Goal: Navigation & Orientation: Find specific page/section

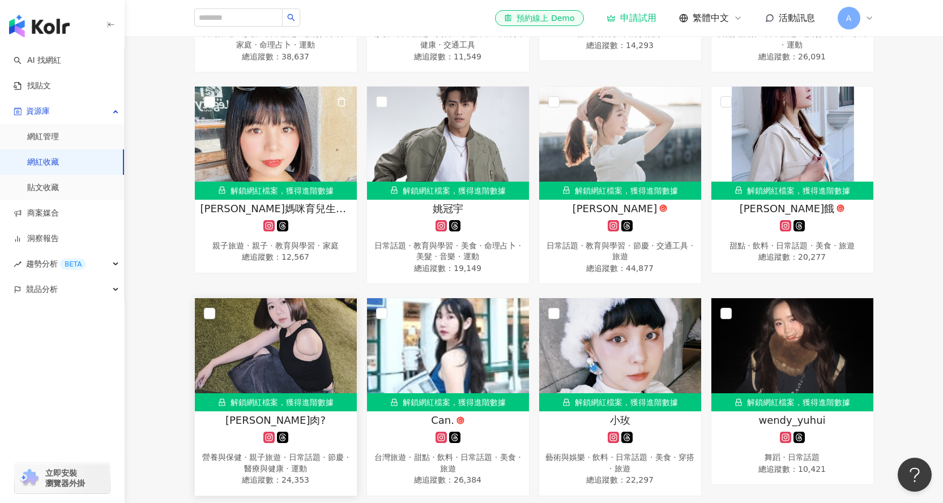
scroll to position [582, 0]
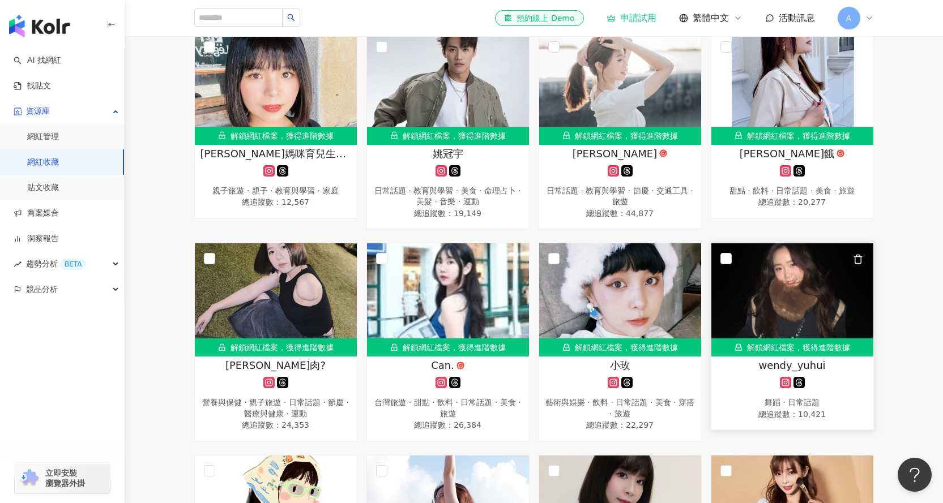
click at [789, 308] on img at bounding box center [792, 299] width 162 height 113
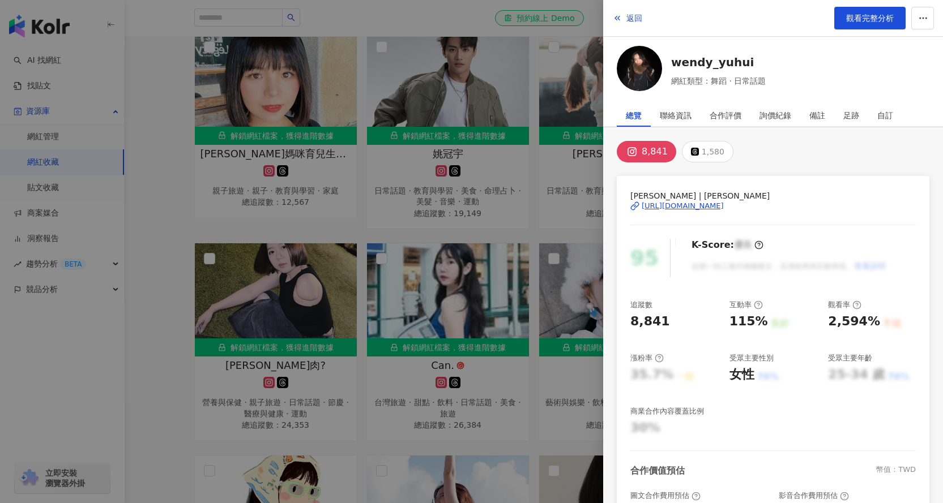
click at [717, 207] on div "[URL][DOMAIN_NAME]" at bounding box center [682, 206] width 82 height 10
click at [516, 208] on div at bounding box center [471, 251] width 943 height 503
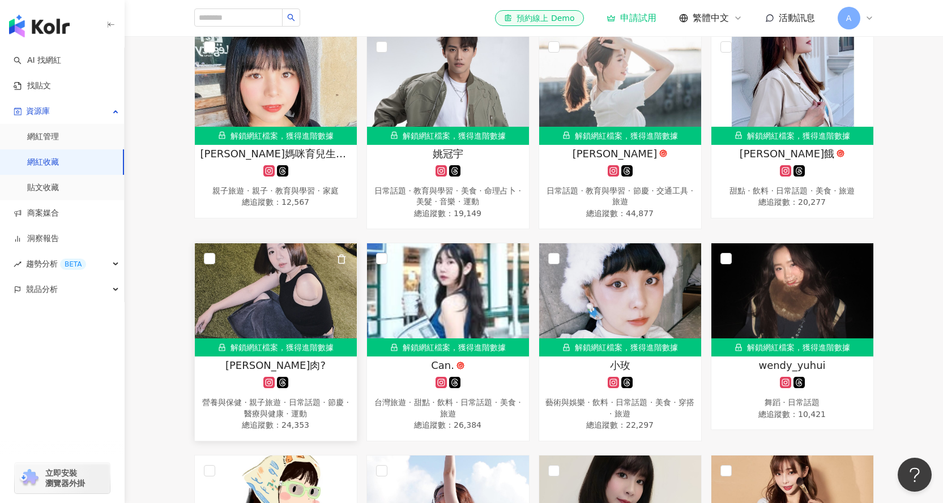
click at [258, 314] on img at bounding box center [276, 299] width 162 height 113
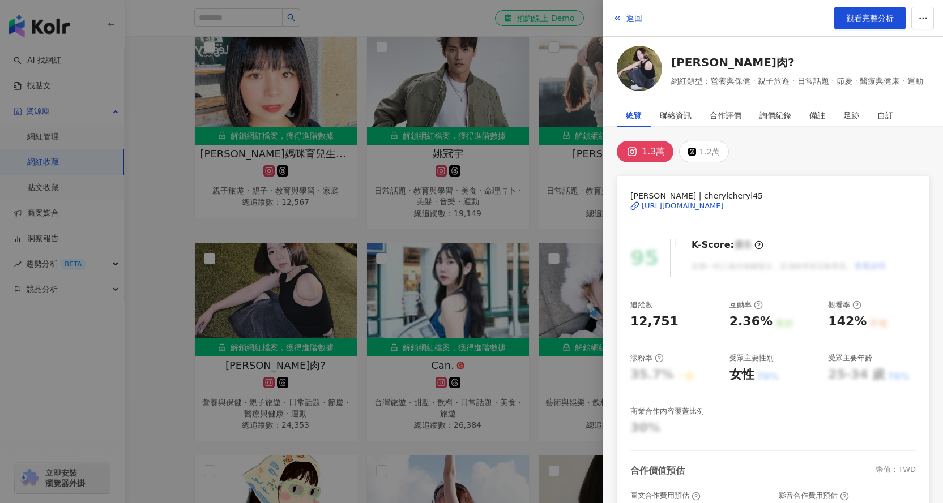
click at [724, 205] on div "[URL][DOMAIN_NAME]" at bounding box center [682, 206] width 82 height 10
click at [474, 237] on div at bounding box center [471, 251] width 943 height 503
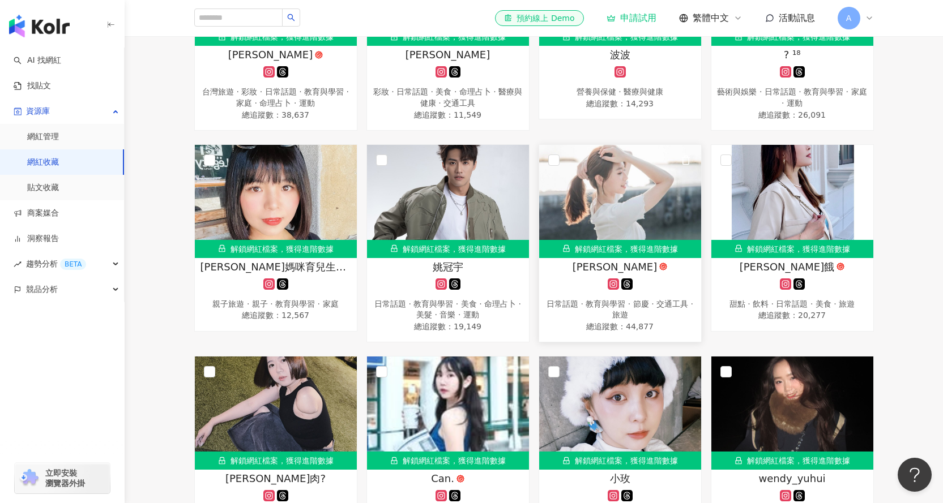
scroll to position [412, 0]
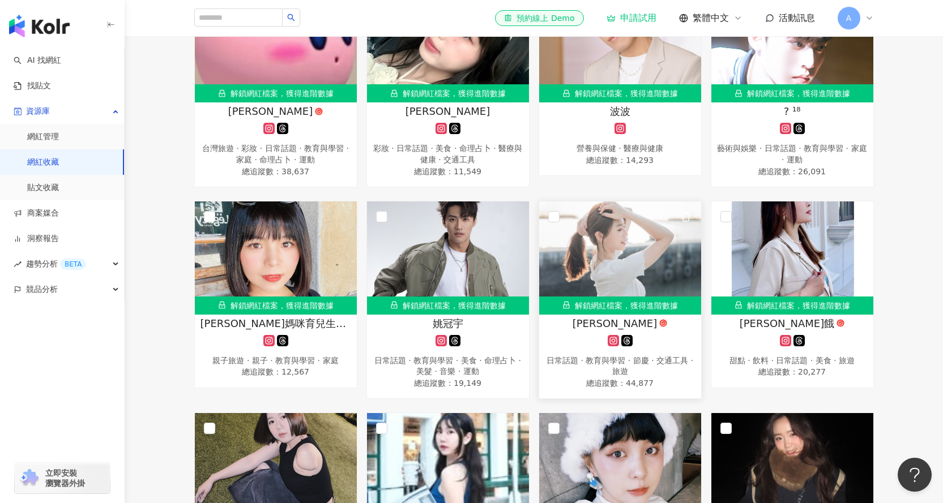
click at [627, 262] on img at bounding box center [620, 258] width 162 height 113
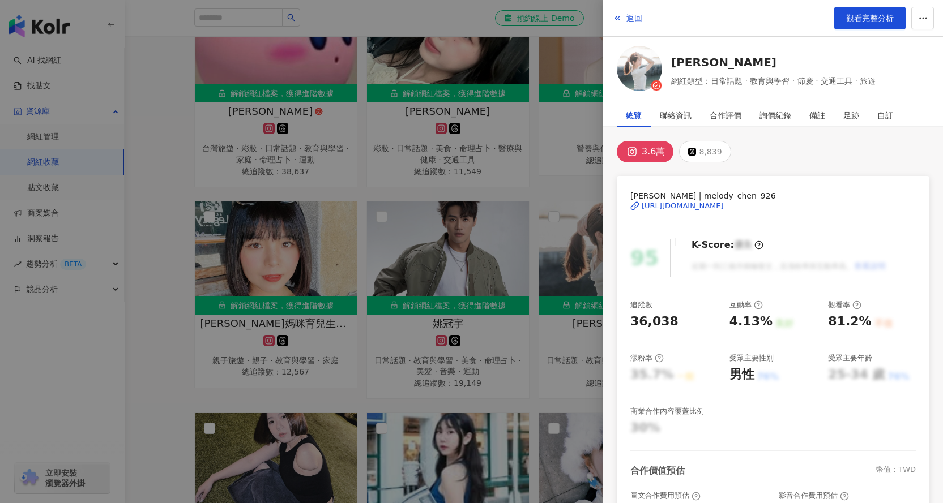
click at [724, 208] on div "[URL][DOMAIN_NAME]" at bounding box center [682, 206] width 82 height 10
click at [499, 169] on div at bounding box center [471, 251] width 943 height 503
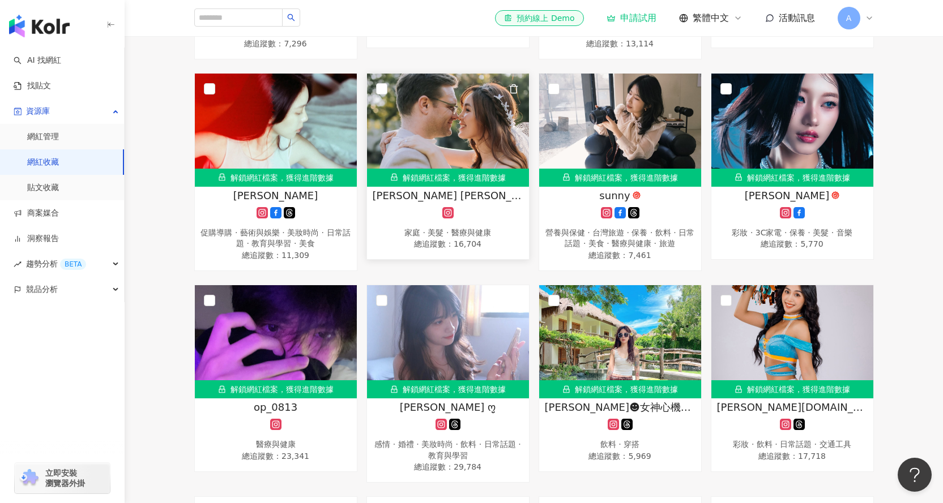
scroll to position [1771, 0]
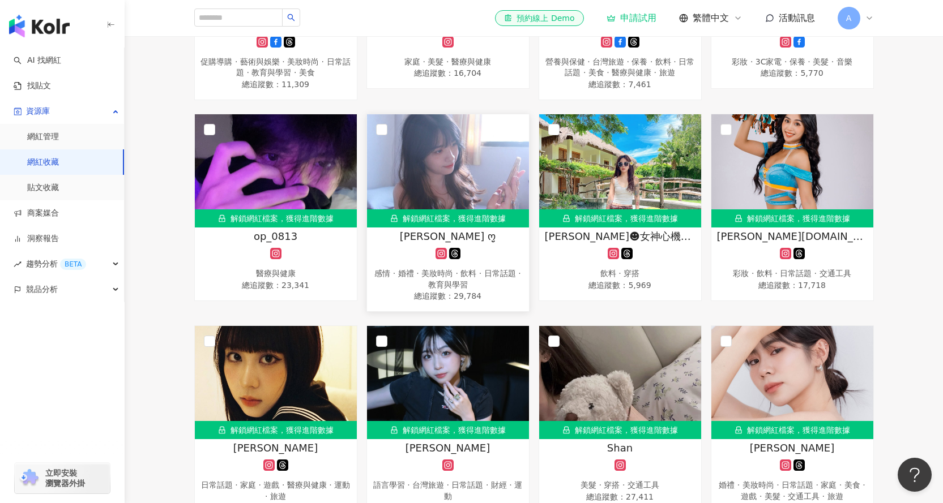
click at [446, 198] on img at bounding box center [448, 170] width 162 height 113
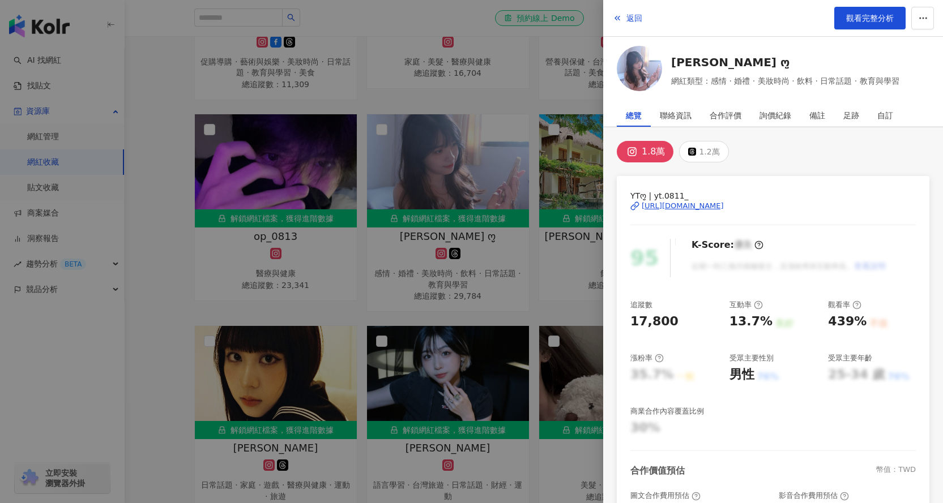
click at [669, 203] on div "[URL][DOMAIN_NAME]" at bounding box center [682, 206] width 82 height 10
